Goal: Information Seeking & Learning: Learn about a topic

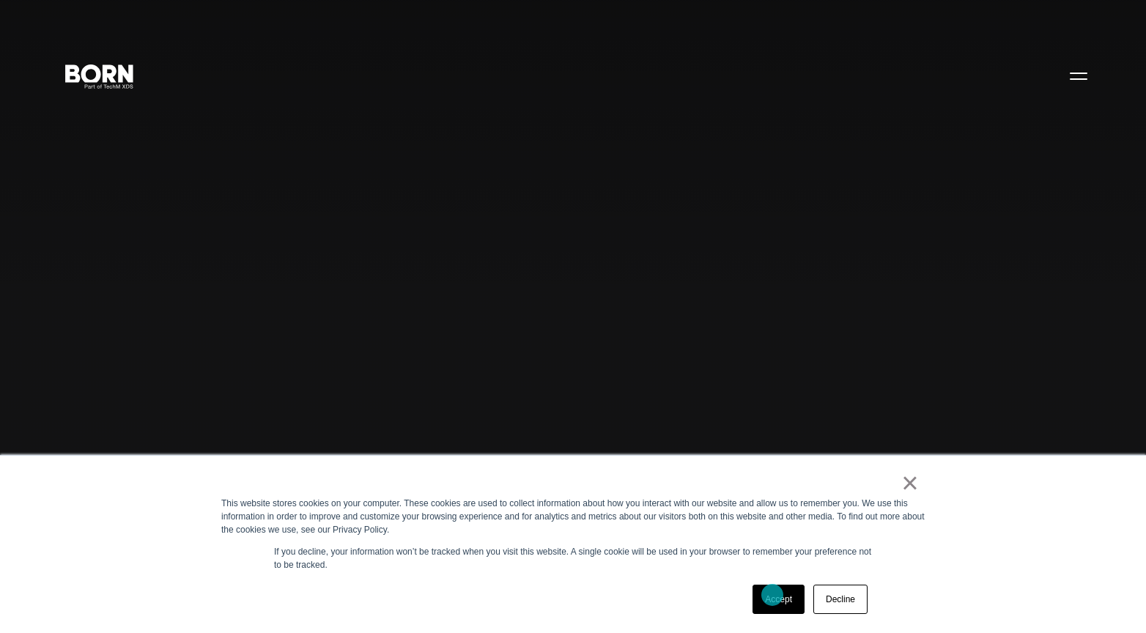
click at [772, 595] on link "Accept" at bounding box center [778, 599] width 52 height 29
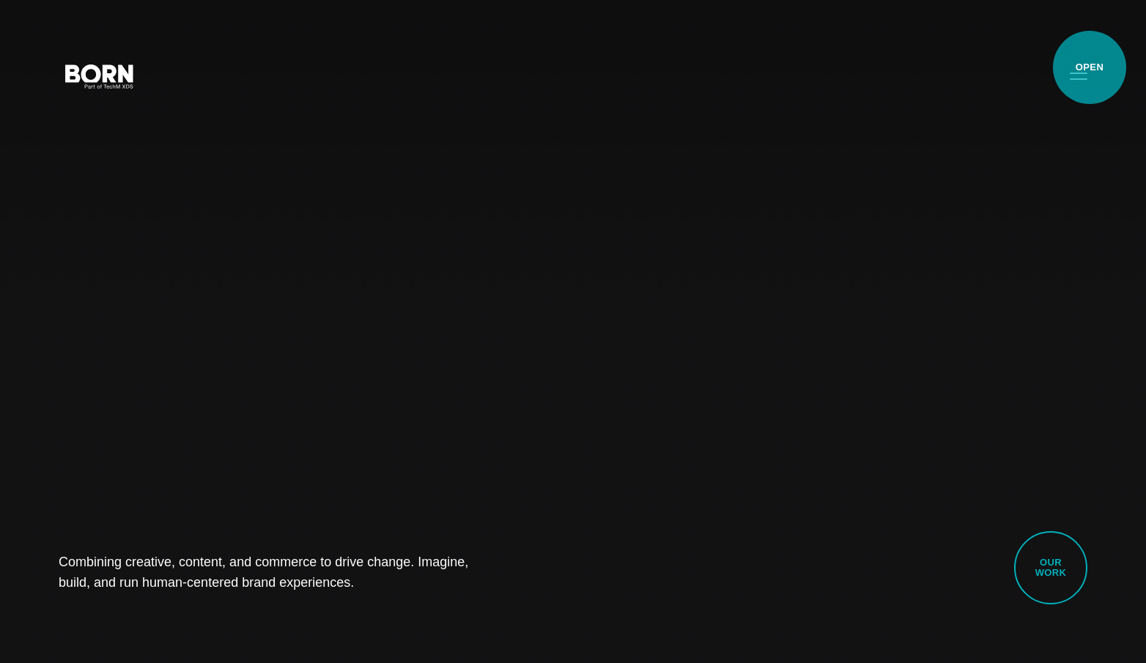
click at [1089, 67] on button "Primary Menu" at bounding box center [1078, 75] width 35 height 31
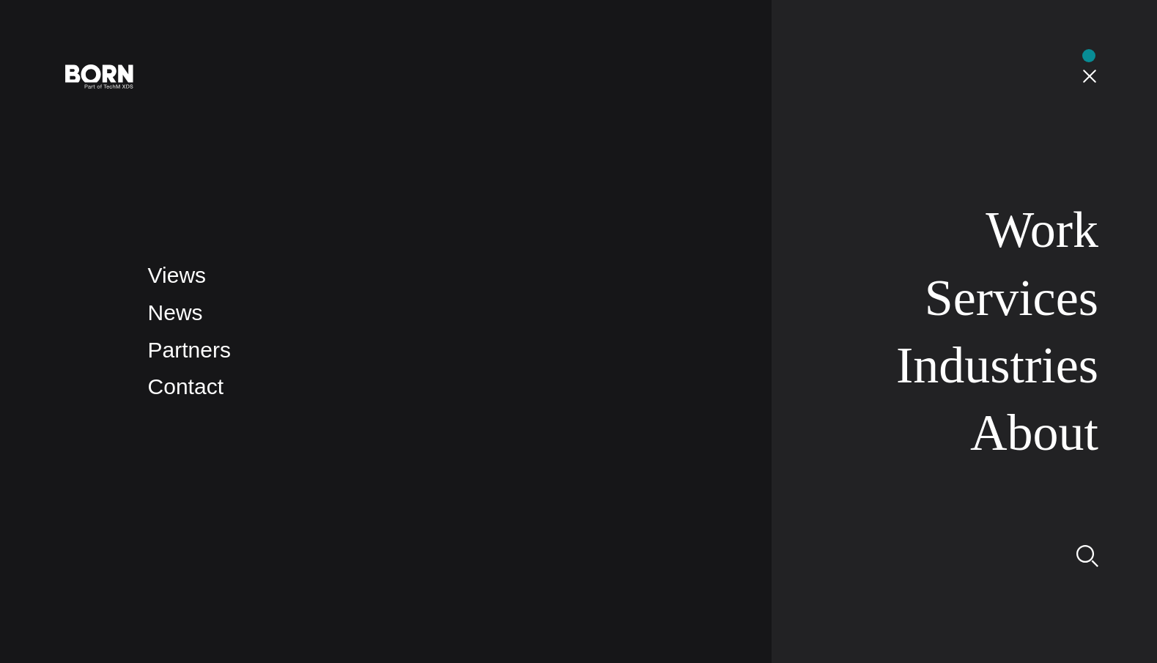
click at [1089, 56] on nav "Work Services Industries About" at bounding box center [934, 331] width 327 height 663
click at [1102, 72] on button "Primary Menu" at bounding box center [1089, 75] width 35 height 31
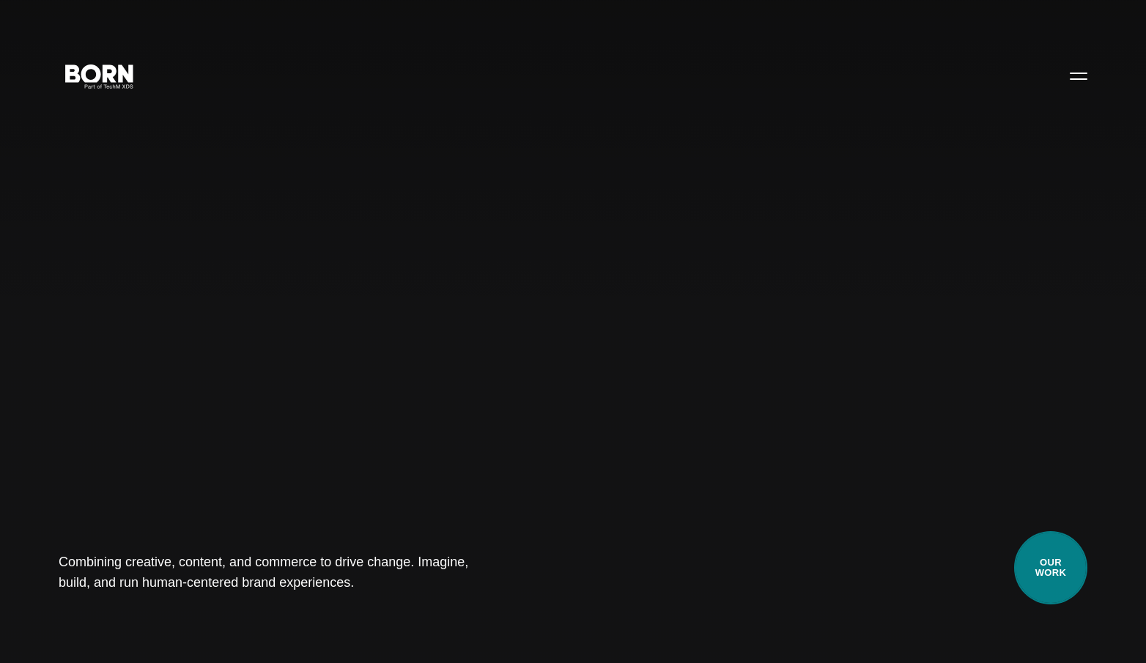
click at [1055, 549] on link "Our Work" at bounding box center [1050, 567] width 73 height 73
click at [1068, 579] on link "Our Work" at bounding box center [1050, 567] width 73 height 73
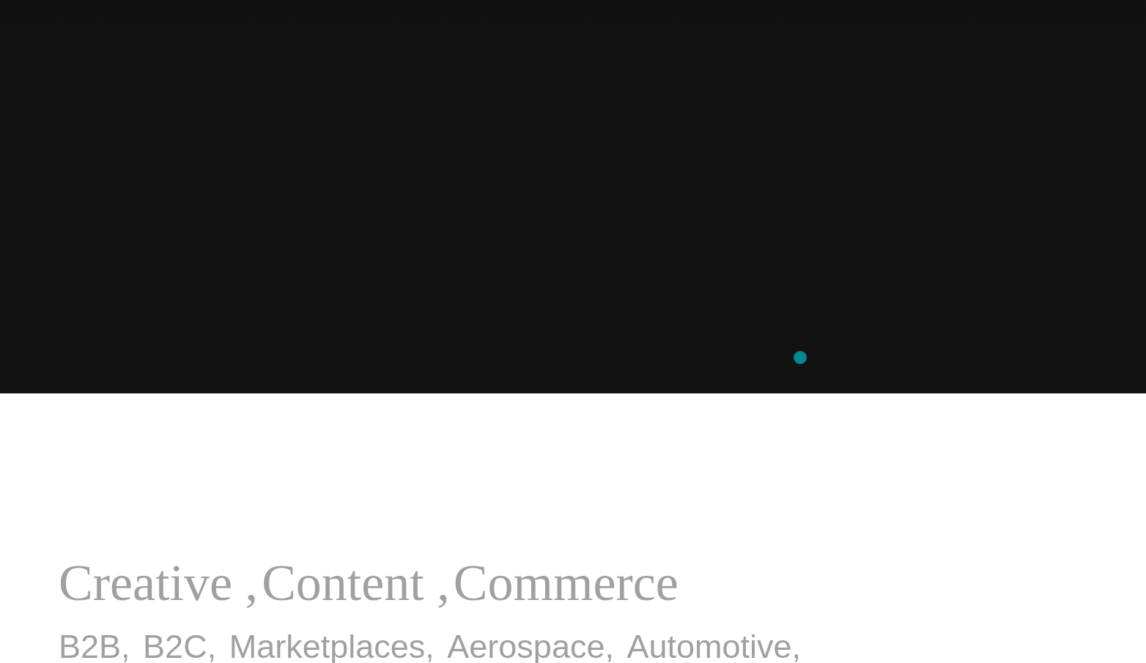
scroll to position [489, 0]
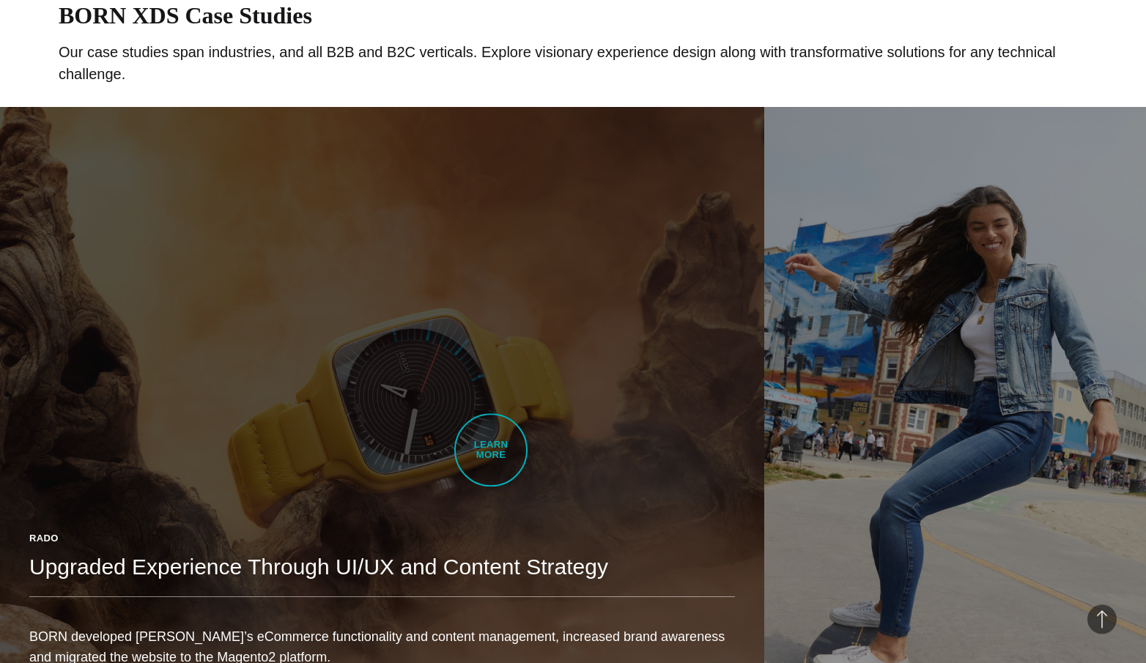
scroll to position [903, 0]
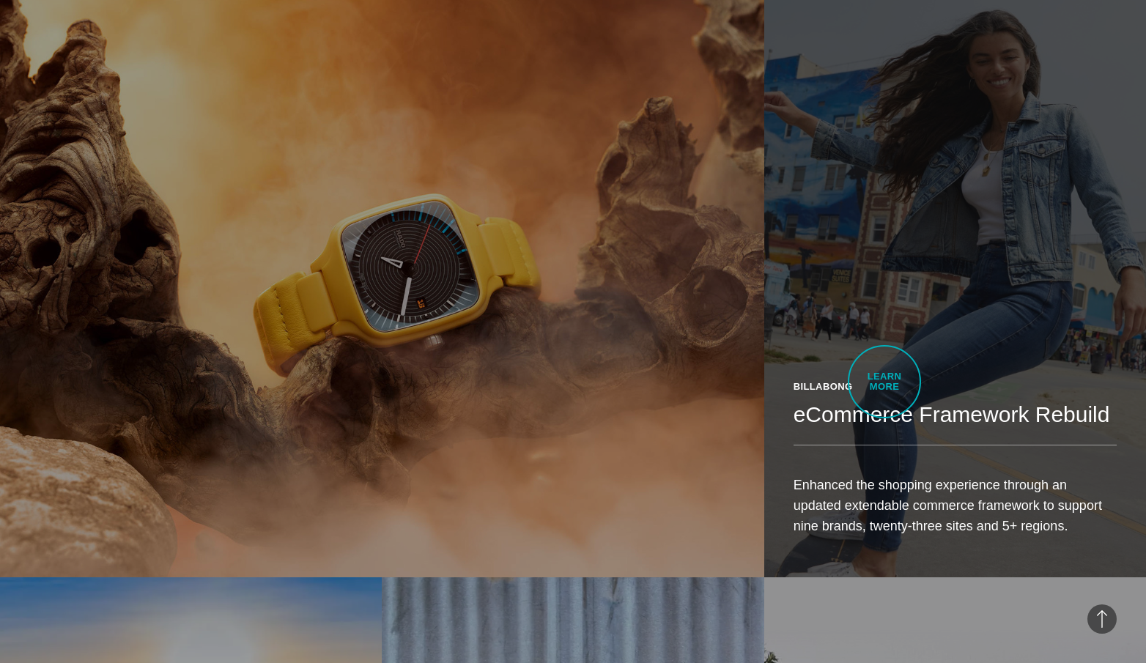
click at [884, 382] on link "Billabong eCommerce Framework Rebuild Enhanced the shopping experience through …" at bounding box center [955, 276] width 382 height 601
click at [891, 475] on p "Enhanced the shopping experience through an updated extendable commerce framewo…" at bounding box center [954, 506] width 323 height 62
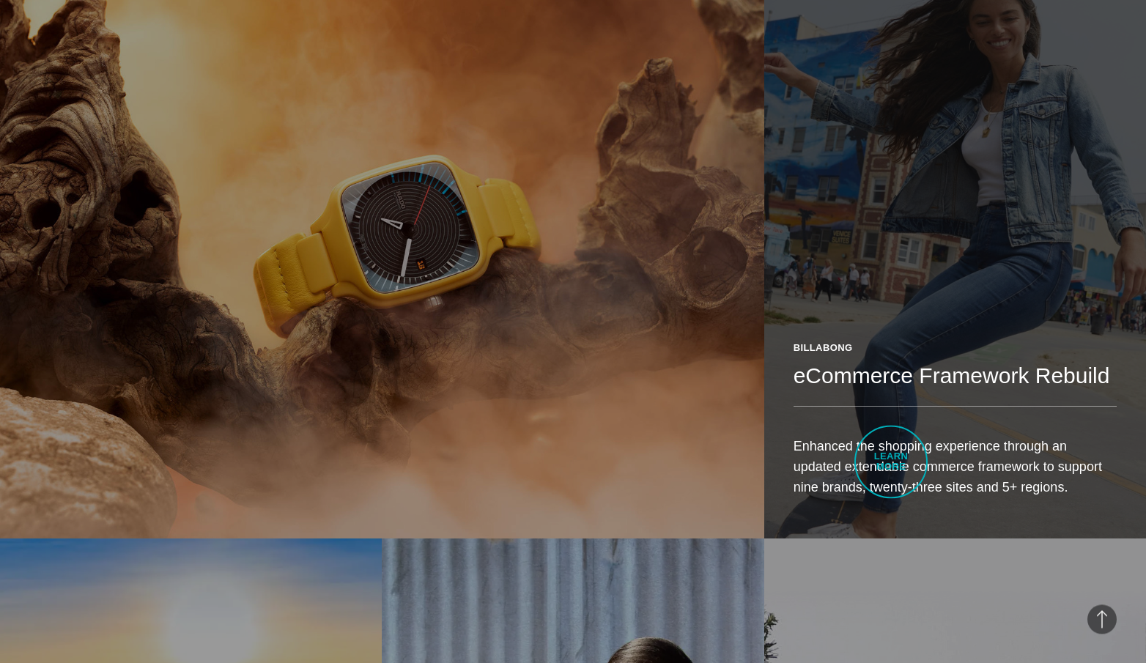
scroll to position [949, 0]
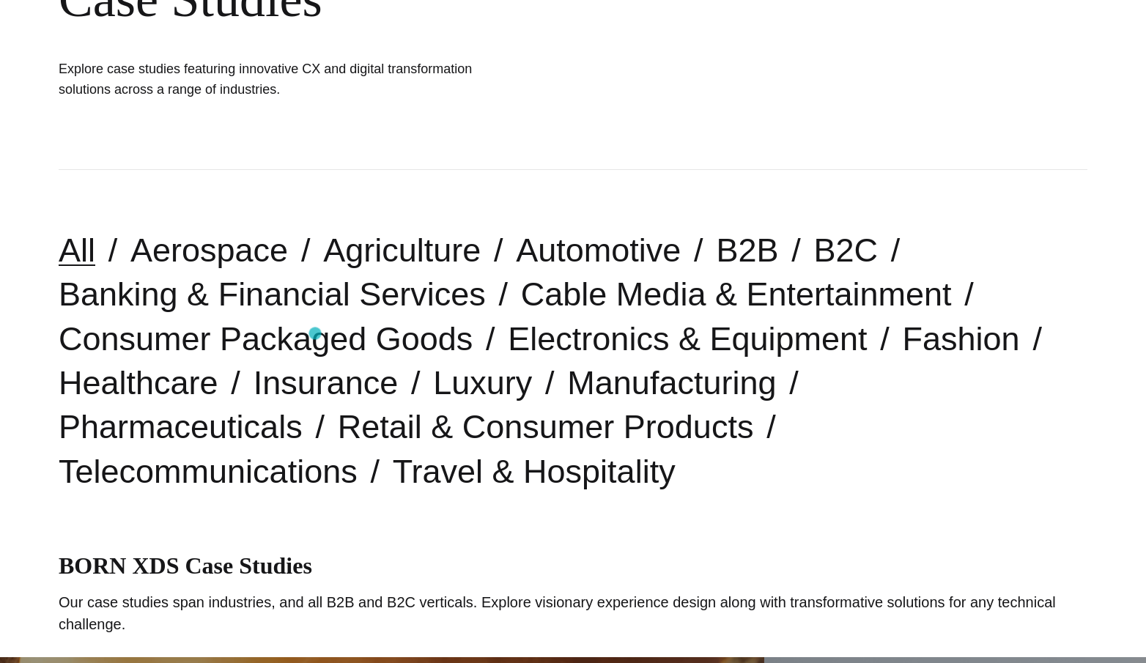
scroll to position [305, 0]
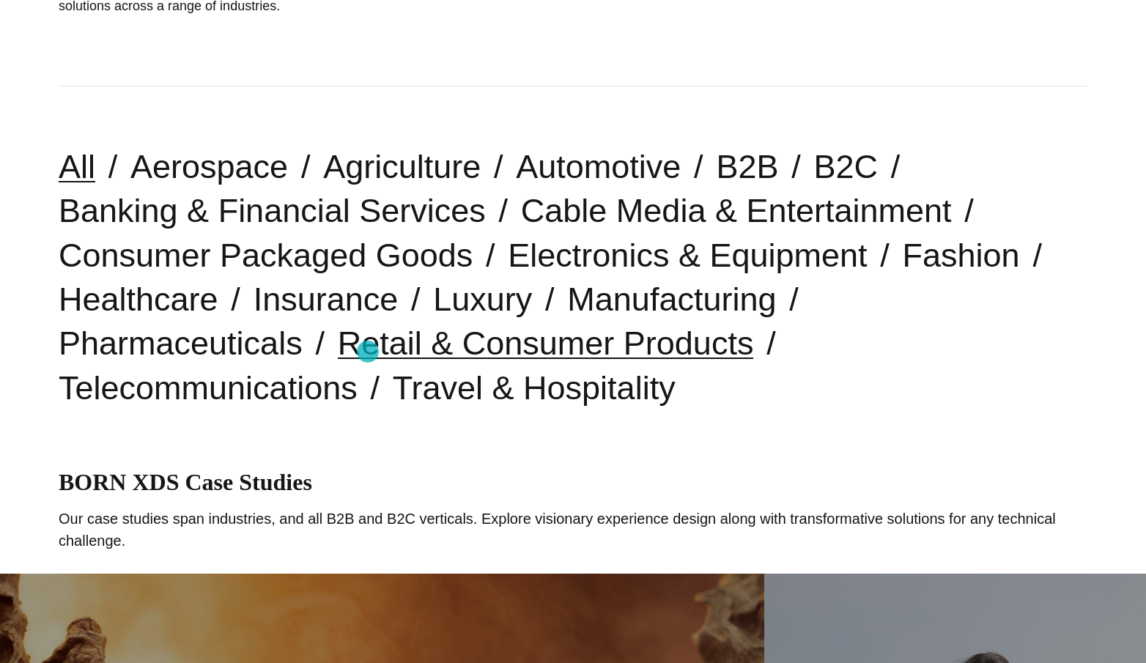
click at [368, 352] on link "Retail & Consumer Products" at bounding box center [546, 343] width 416 height 37
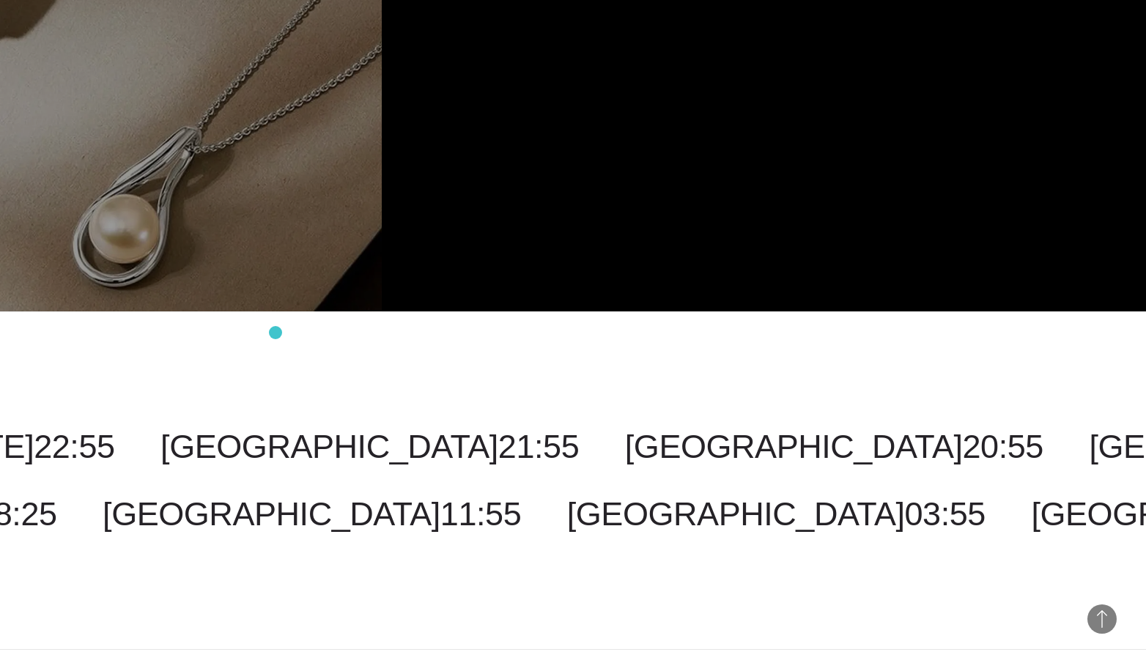
scroll to position [3868, 0]
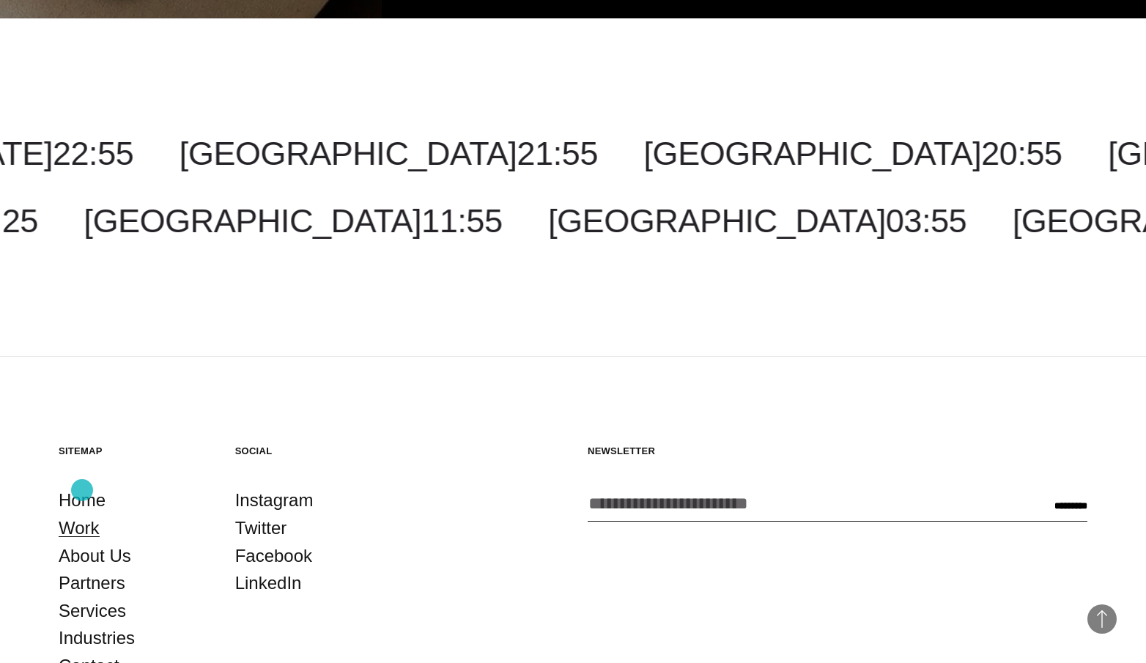
click at [82, 514] on link "Work" at bounding box center [79, 528] width 41 height 28
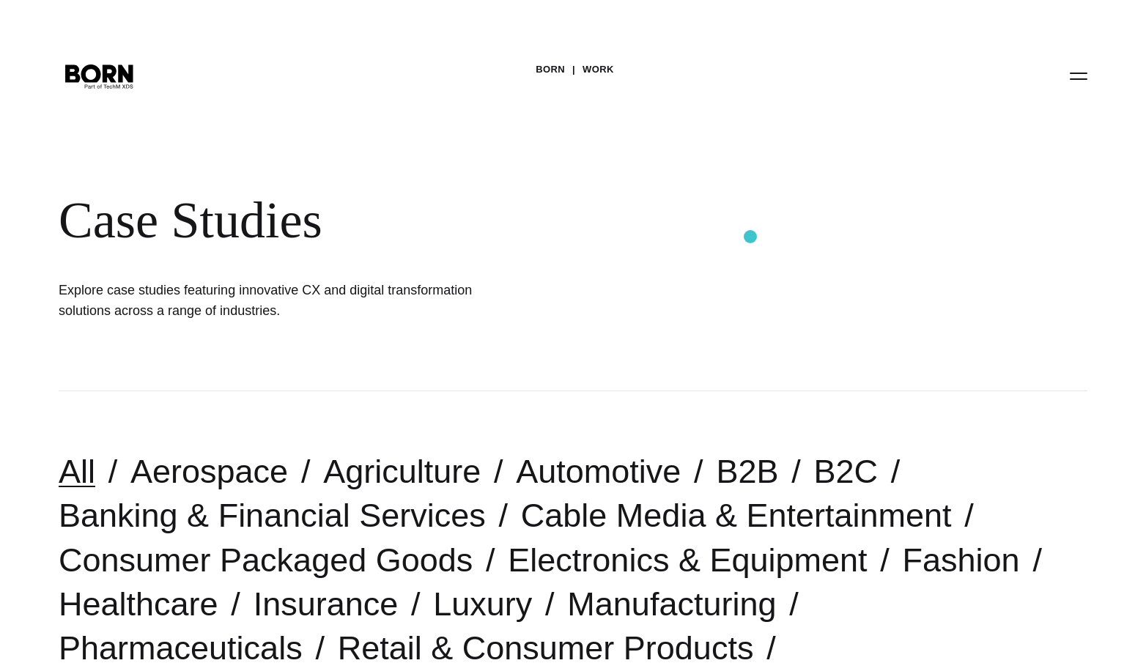
scroll to position [258, 0]
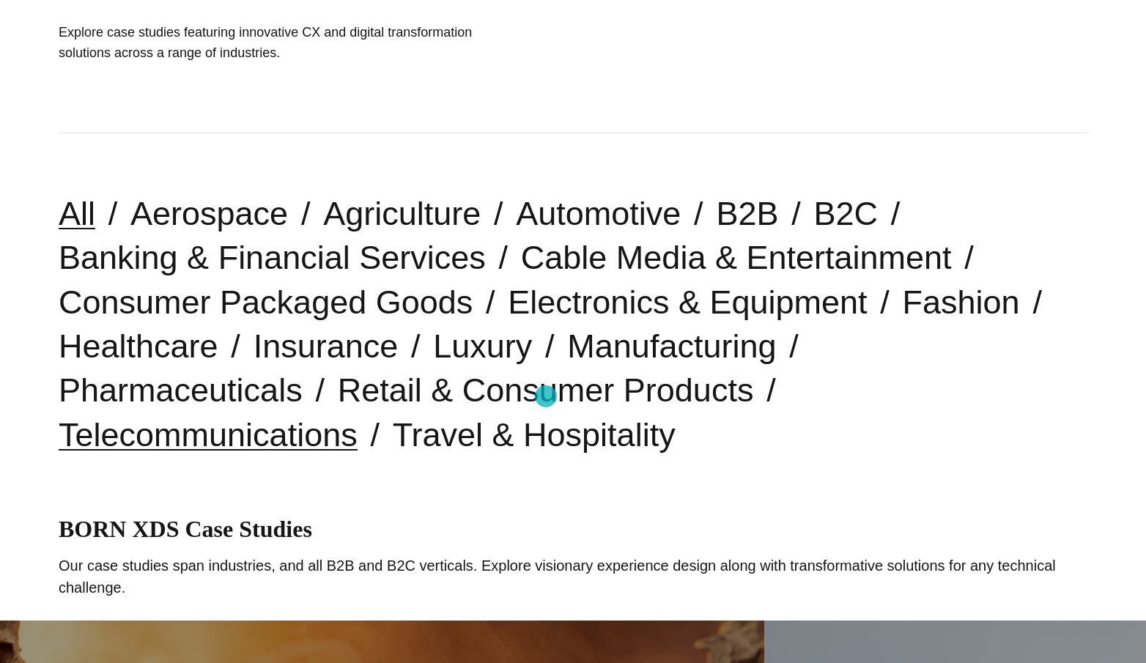
click at [358, 416] on link "Telecommunications" at bounding box center [208, 434] width 299 height 37
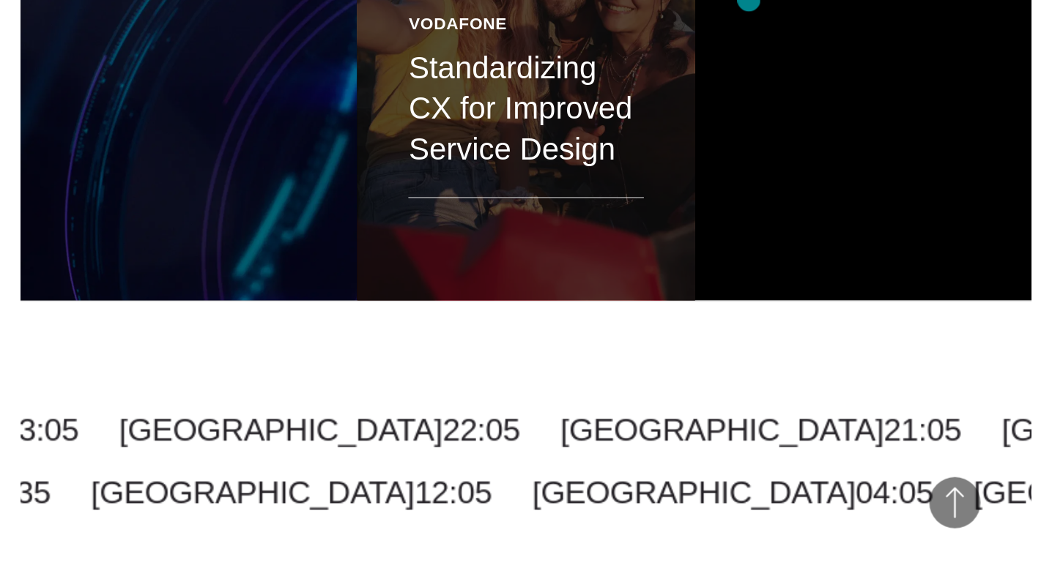
scroll to position [2137, 0]
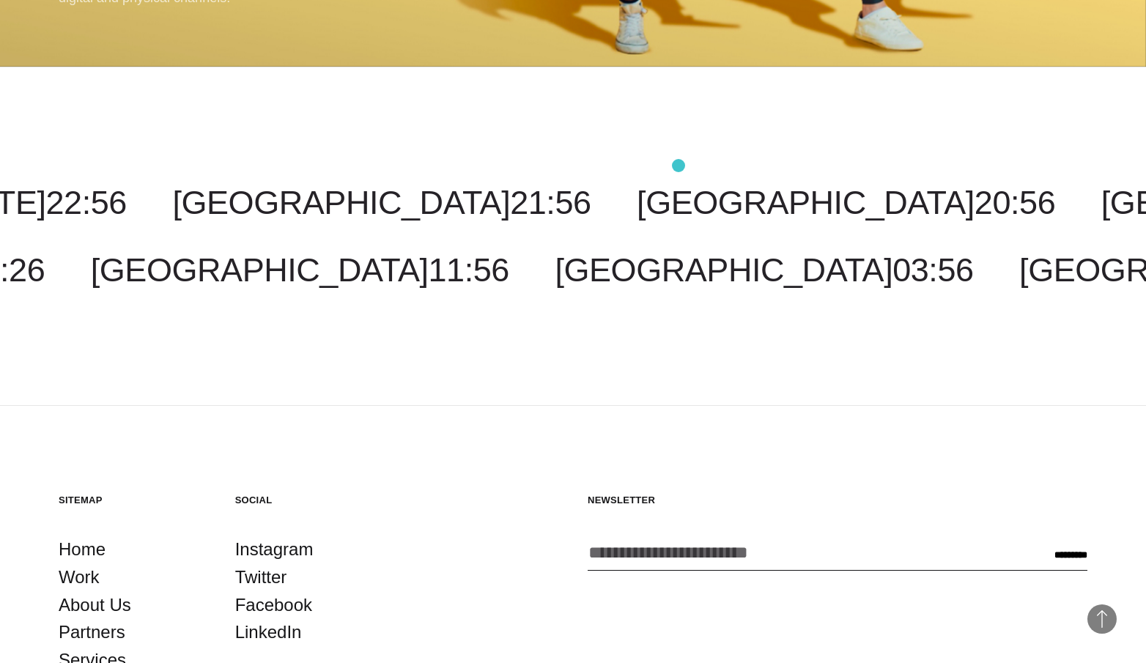
scroll to position [4286, 0]
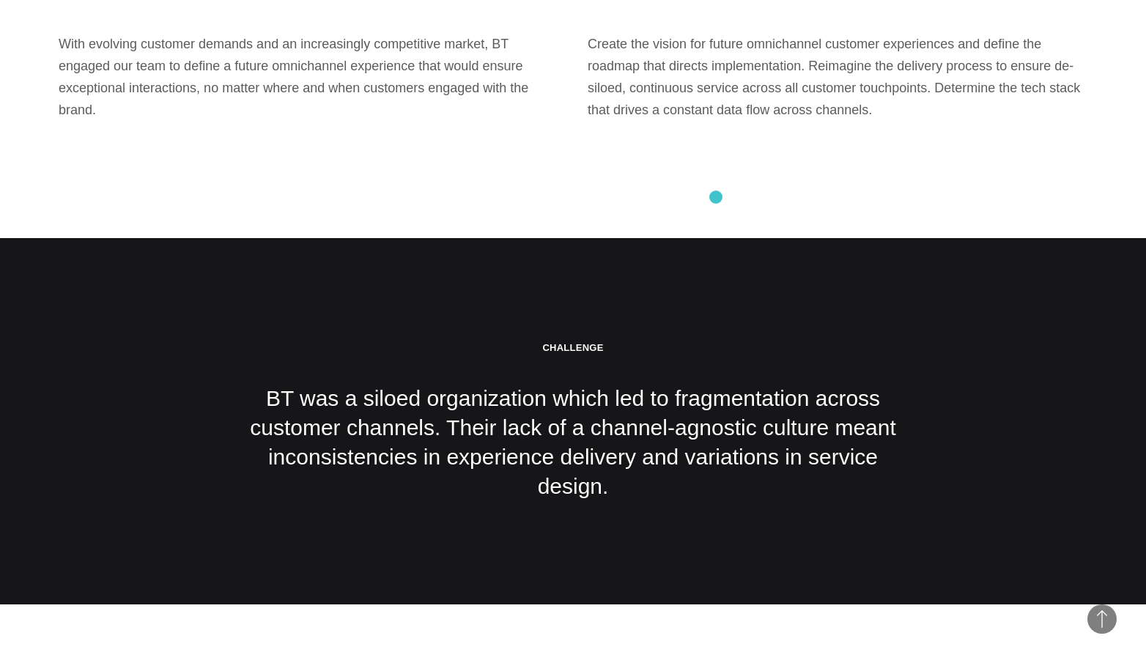
scroll to position [1770, 0]
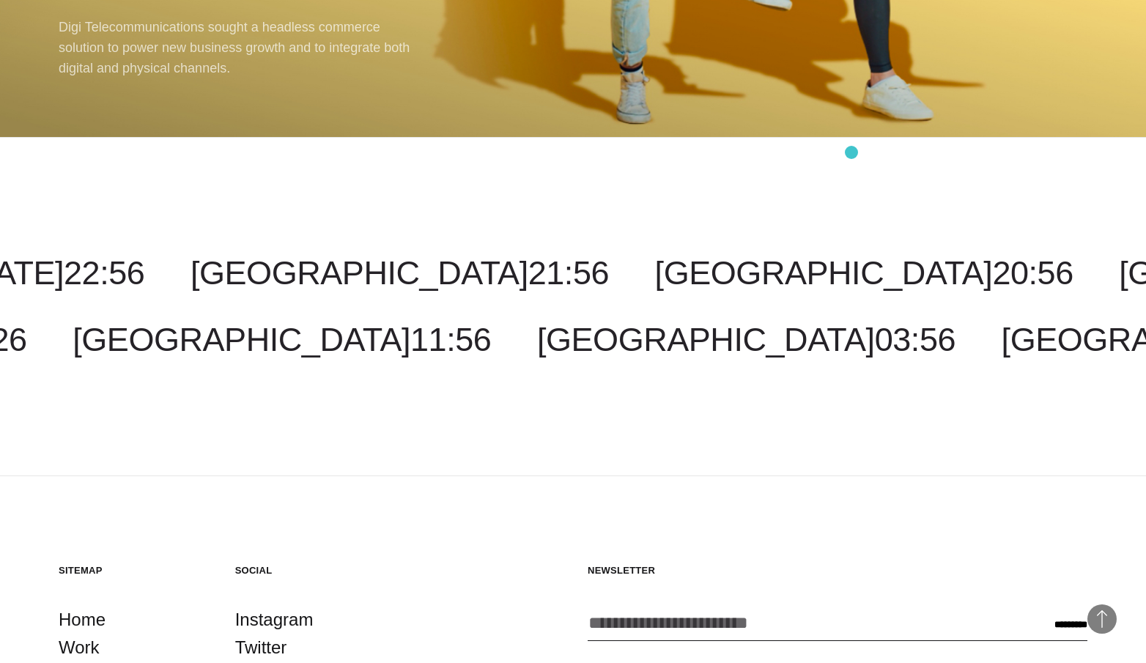
scroll to position [4298, 0]
